Goal: Information Seeking & Learning: Learn about a topic

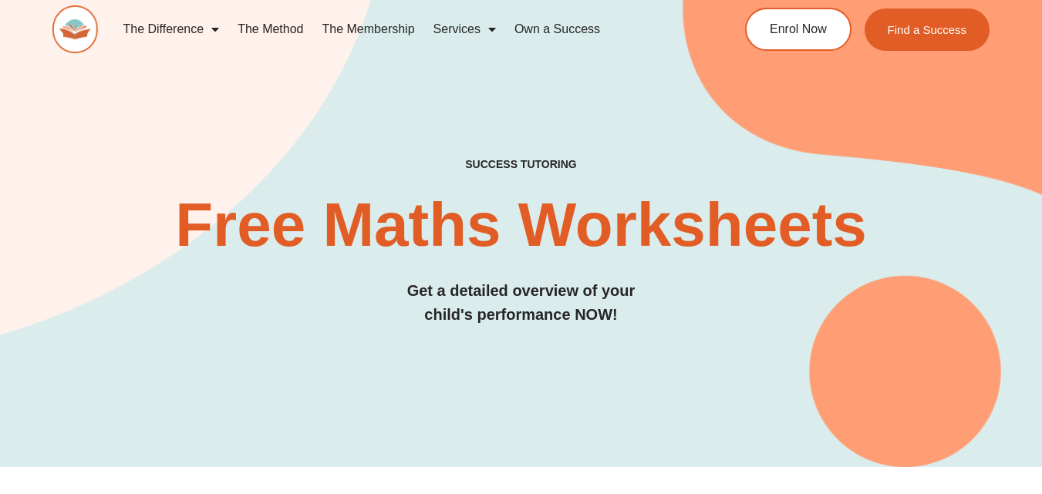
click at [267, 343] on div "SUCCESS TUTORING​ Free Maths Worksheets​ Get a detailed overview of your child'…" at bounding box center [521, 200] width 938 height 535
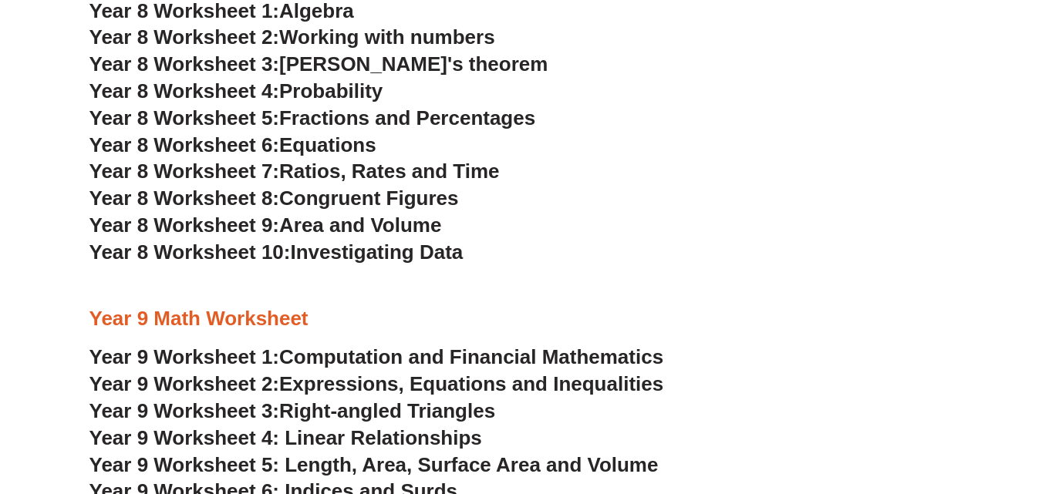
scroll to position [4397, 0]
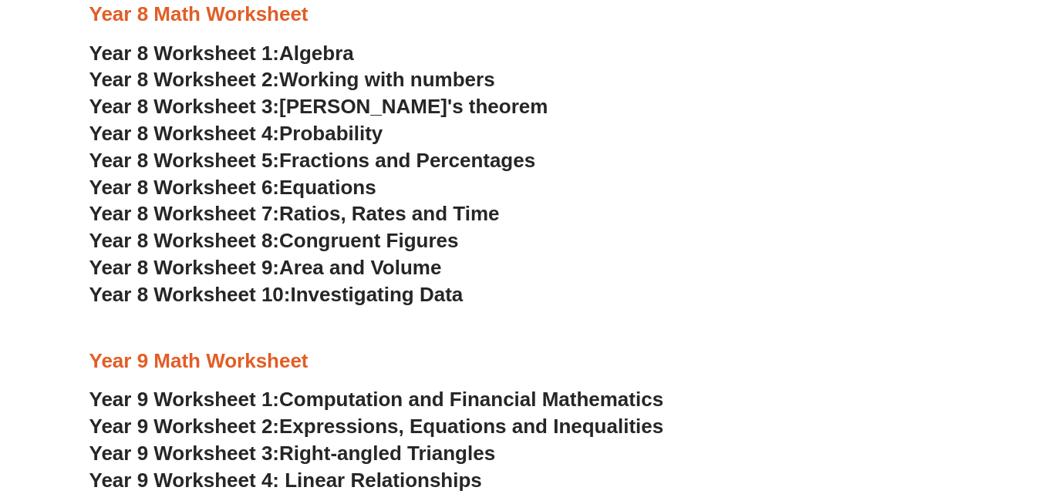
click at [367, 113] on span "[PERSON_NAME]'s theorem" at bounding box center [413, 106] width 268 height 23
